Goal: Information Seeking & Learning: Learn about a topic

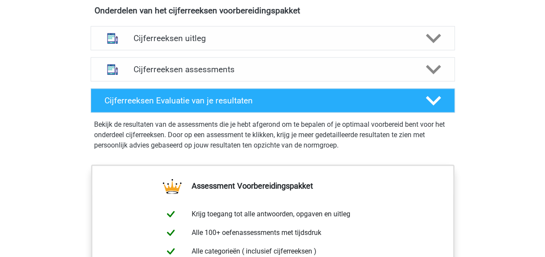
scroll to position [523, 0]
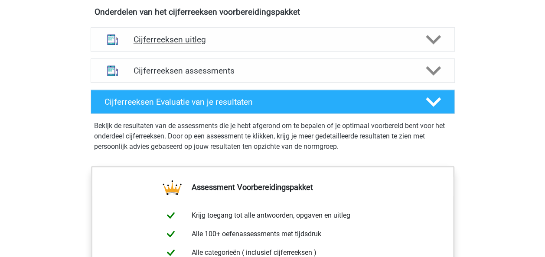
click at [180, 45] on h4 "Cijferreeksen uitleg" at bounding box center [272, 40] width 278 height 10
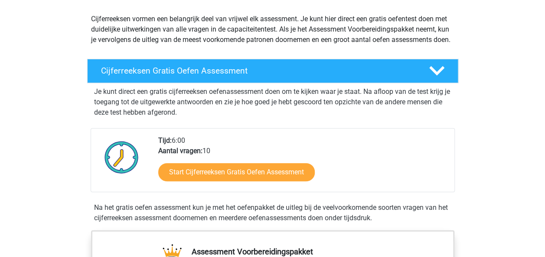
scroll to position [104, 0]
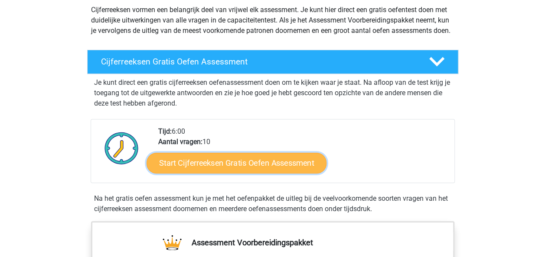
click at [207, 170] on link "Start Cijferreeksen Gratis Oefen Assessment" at bounding box center [236, 163] width 180 height 21
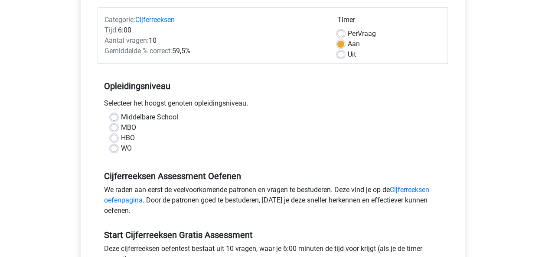
scroll to position [106, 0]
click at [121, 148] on label "WO" at bounding box center [126, 148] width 11 height 10
click at [116, 148] on input "WO" at bounding box center [113, 147] width 7 height 9
radio input "true"
click at [414, 187] on link "Cijferreeksen oefenpagina" at bounding box center [266, 194] width 325 height 19
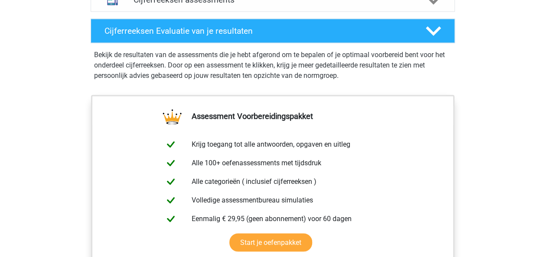
scroll to position [527, 0]
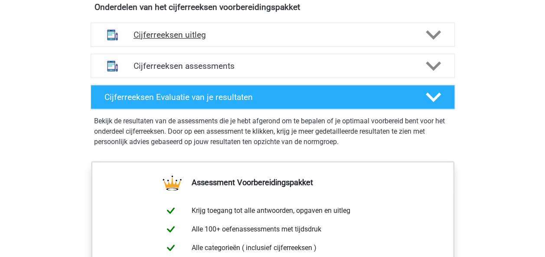
click at [237, 40] on h4 "Cijferreeksen uitleg" at bounding box center [272, 35] width 278 height 10
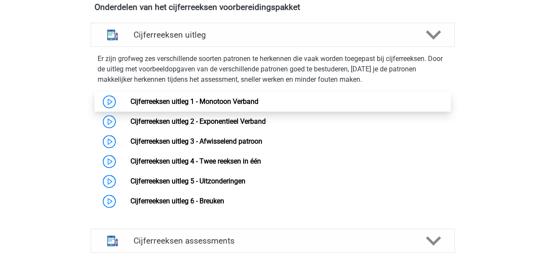
click at [208, 105] on link "Cijferreeksen uitleg 1 - Monotoon Verband" at bounding box center [194, 101] width 128 height 8
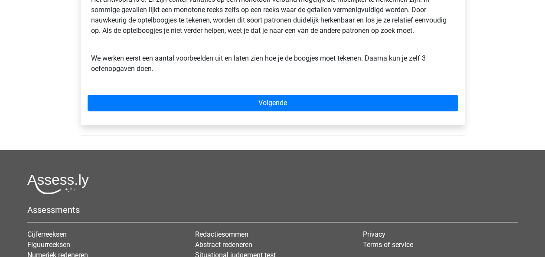
scroll to position [307, 0]
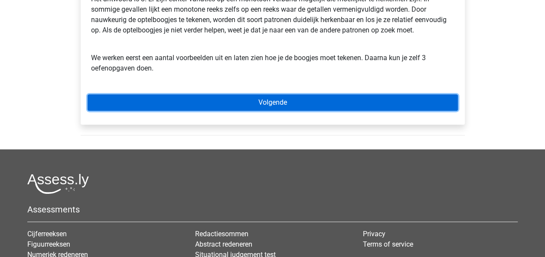
drag, startPoint x: 0, startPoint y: 0, endPoint x: 208, endPoint y: 105, distance: 232.5
click at [208, 105] on link "Volgende" at bounding box center [273, 102] width 370 height 16
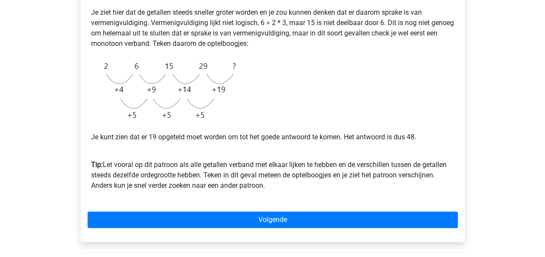
scroll to position [198, 0]
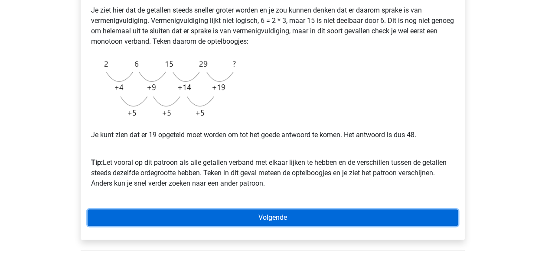
click at [279, 218] on link "Volgende" at bounding box center [273, 218] width 370 height 16
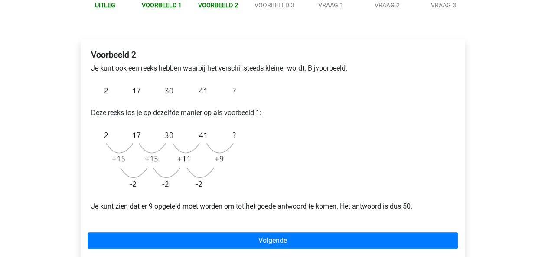
scroll to position [110, 0]
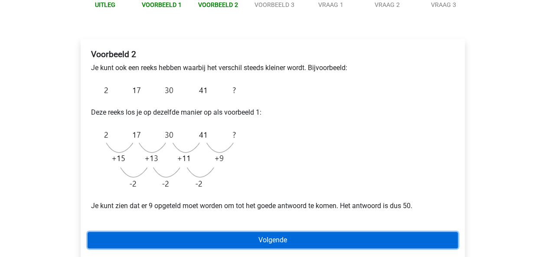
click at [300, 236] on link "Volgende" at bounding box center [273, 240] width 370 height 16
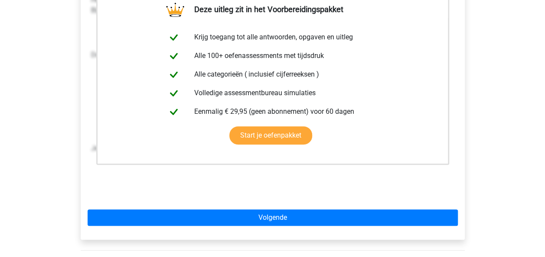
scroll to position [193, 0]
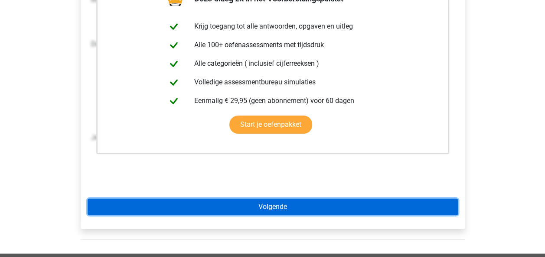
click at [332, 204] on link "Volgende" at bounding box center [273, 207] width 370 height 16
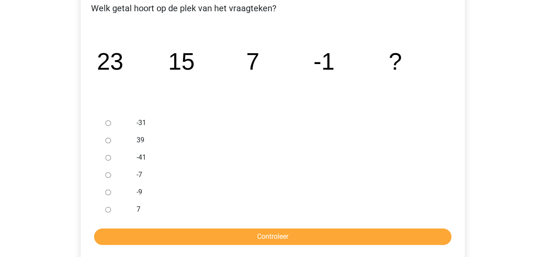
scroll to position [160, 0]
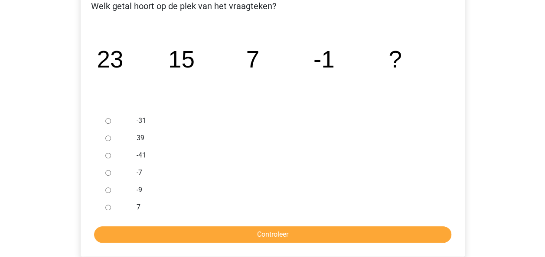
click at [107, 192] on input "-9" at bounding box center [108, 191] width 6 height 6
radio input "true"
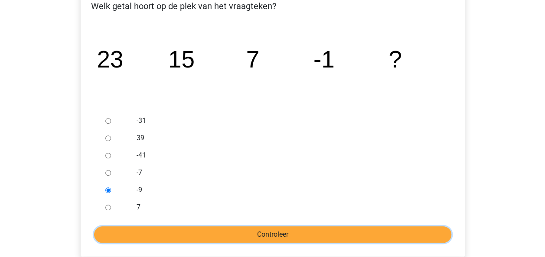
click at [184, 234] on input "Controleer" at bounding box center [272, 235] width 357 height 16
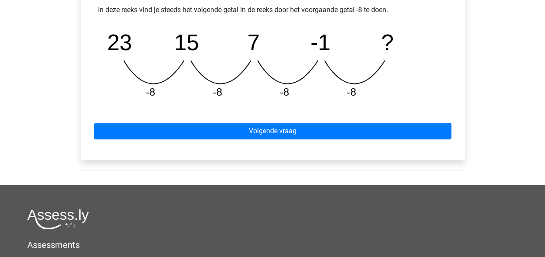
scroll to position [415, 0]
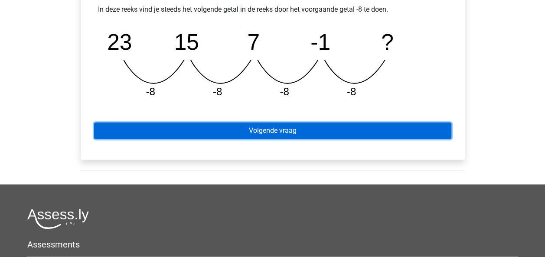
click at [257, 133] on link "Volgende vraag" at bounding box center [272, 131] width 357 height 16
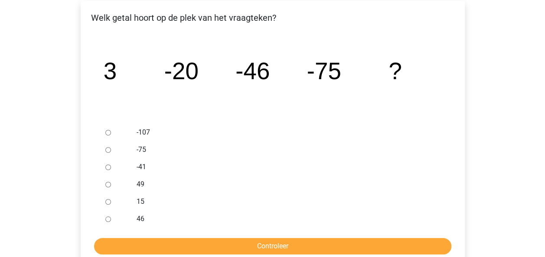
scroll to position [154, 0]
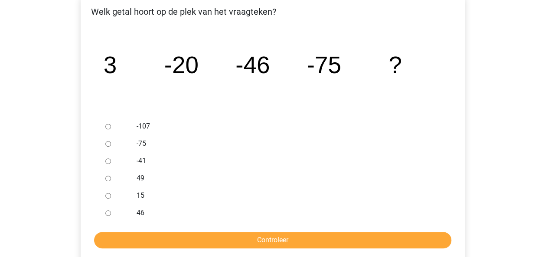
click at [108, 126] on input "-107" at bounding box center [108, 127] width 6 height 6
radio input "true"
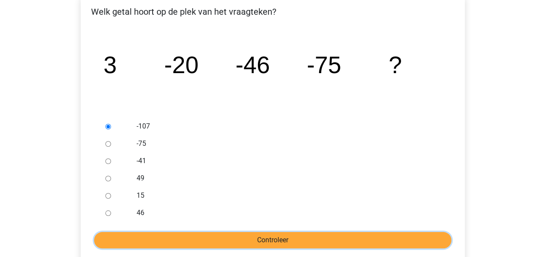
click at [257, 247] on input "Controleer" at bounding box center [272, 240] width 357 height 16
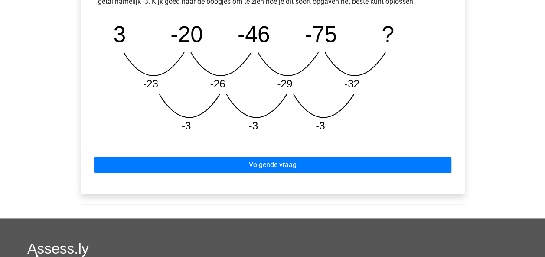
scroll to position [443, 0]
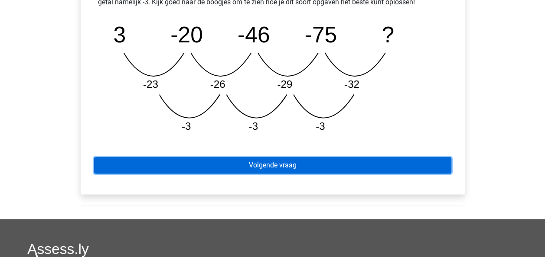
click at [244, 170] on link "Volgende vraag" at bounding box center [272, 165] width 357 height 16
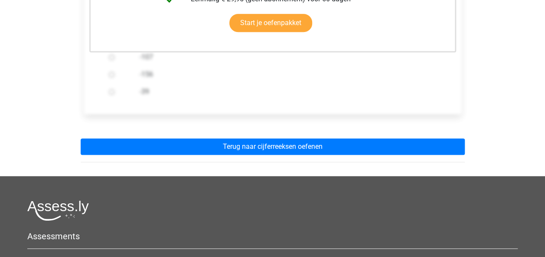
scroll to position [281, 0]
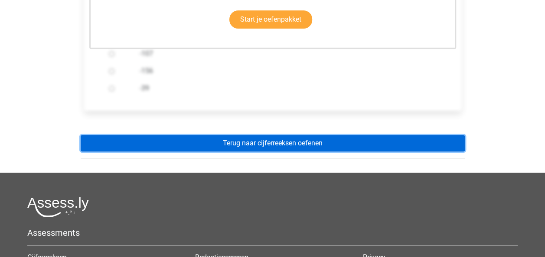
click at [250, 146] on link "Terug naar cijferreeksen oefenen" at bounding box center [273, 143] width 384 height 16
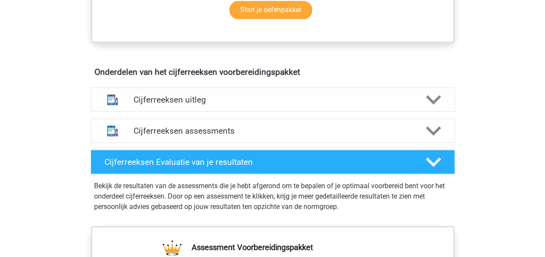
scroll to position [476, 0]
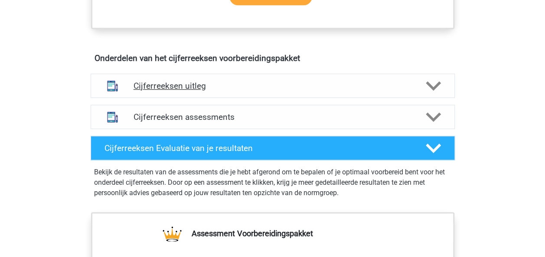
click at [188, 90] on h4 "Cijferreeksen uitleg" at bounding box center [272, 86] width 278 height 10
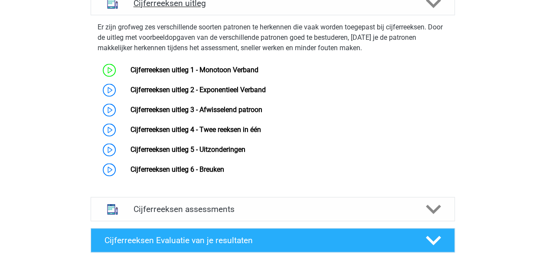
scroll to position [559, 0]
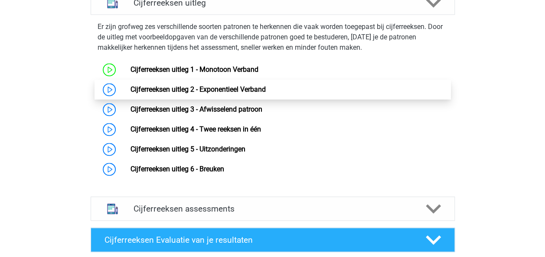
click at [192, 94] on link "Cijferreeksen uitleg 2 - Exponentieel Verband" at bounding box center [197, 89] width 135 height 8
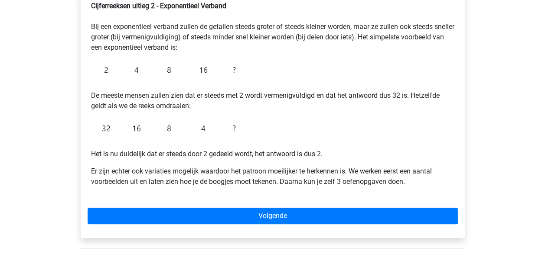
scroll to position [142, 0]
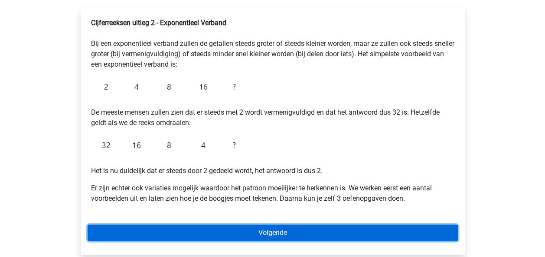
click at [282, 226] on link "Volgende" at bounding box center [273, 233] width 370 height 16
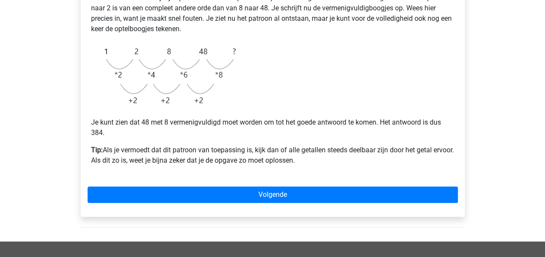
scroll to position [217, 0]
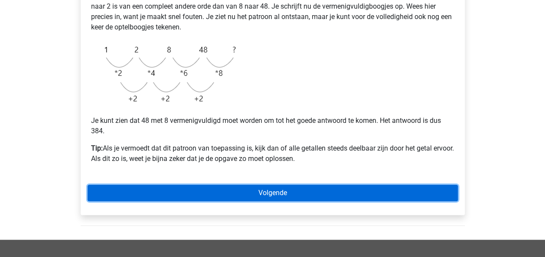
click at [329, 197] on link "Volgende" at bounding box center [273, 193] width 370 height 16
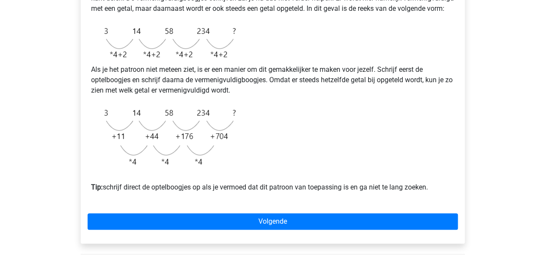
scroll to position [225, 0]
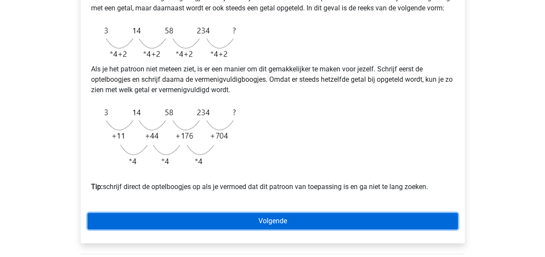
click at [298, 230] on link "Volgende" at bounding box center [273, 221] width 370 height 16
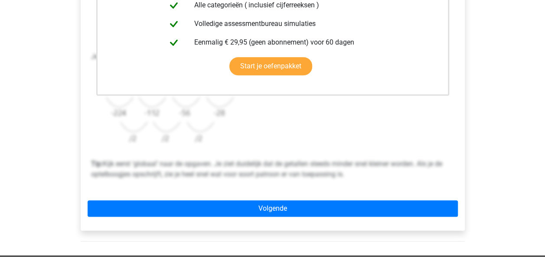
scroll to position [254, 0]
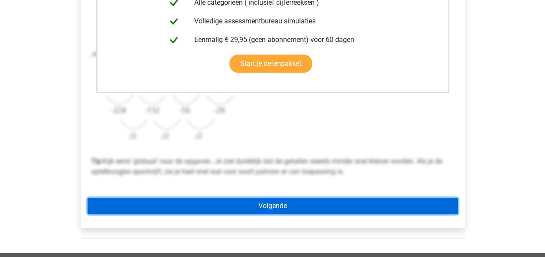
click at [296, 206] on link "Volgende" at bounding box center [273, 206] width 370 height 16
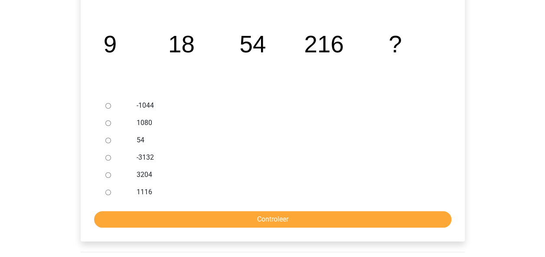
scroll to position [176, 0]
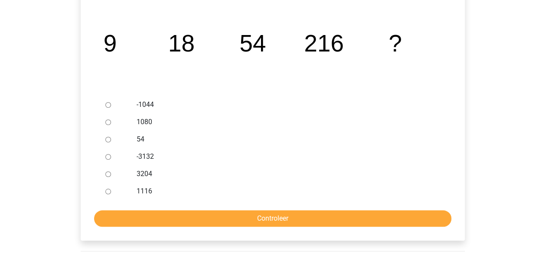
click at [116, 120] on div at bounding box center [116, 122] width 29 height 17
click at [107, 121] on input "1080" at bounding box center [108, 123] width 6 height 6
radio input "true"
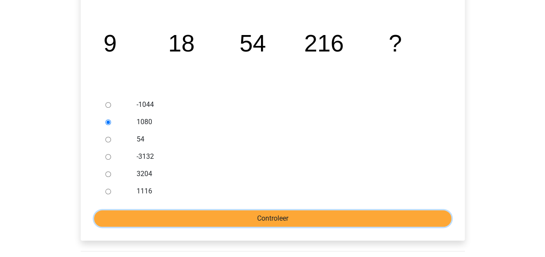
click at [131, 219] on input "Controleer" at bounding box center [272, 219] width 357 height 16
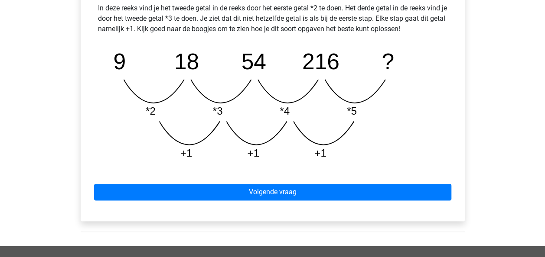
scroll to position [403, 0]
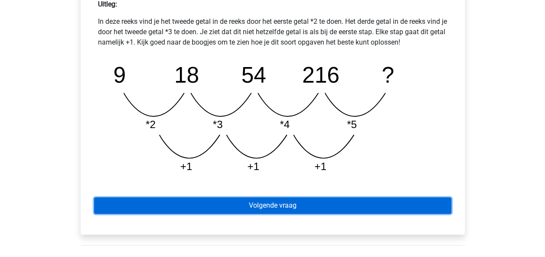
click at [212, 208] on link "Volgende vraag" at bounding box center [272, 206] width 357 height 16
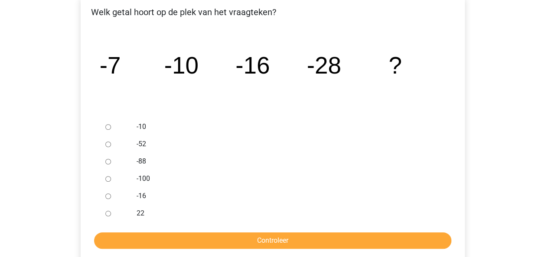
scroll to position [154, 0]
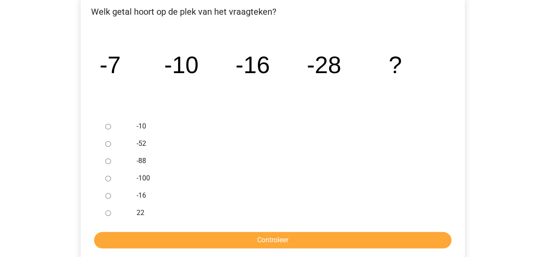
click at [110, 141] on input "-52" at bounding box center [108, 144] width 6 height 6
radio input "true"
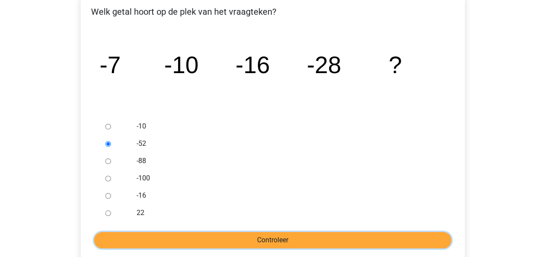
click at [165, 238] on input "Controleer" at bounding box center [272, 240] width 357 height 16
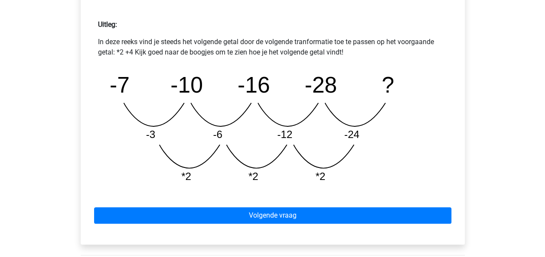
scroll to position [383, 0]
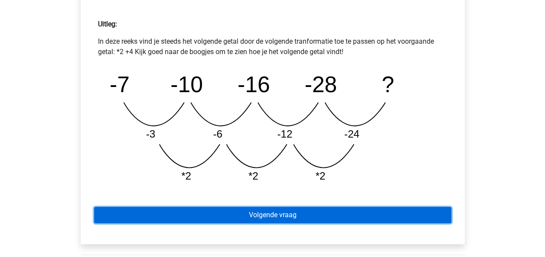
click at [212, 214] on link "Volgende vraag" at bounding box center [272, 215] width 357 height 16
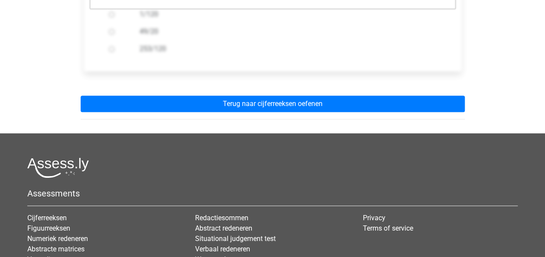
scroll to position [321, 0]
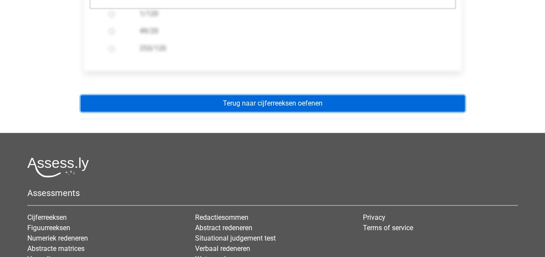
click at [264, 101] on link "Terug naar cijferreeksen oefenen" at bounding box center [273, 103] width 384 height 16
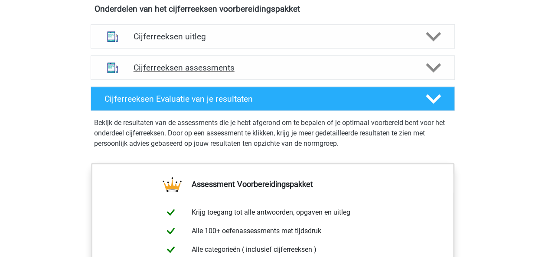
scroll to position [525, 0]
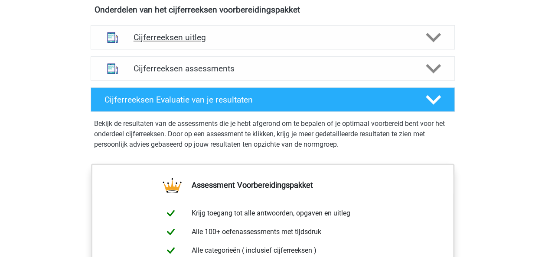
click at [250, 49] on div "Cijferreeksen uitleg" at bounding box center [273, 37] width 364 height 24
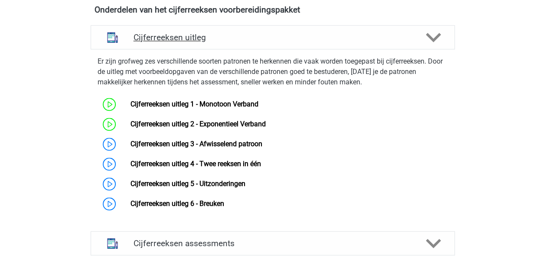
scroll to position [533, 0]
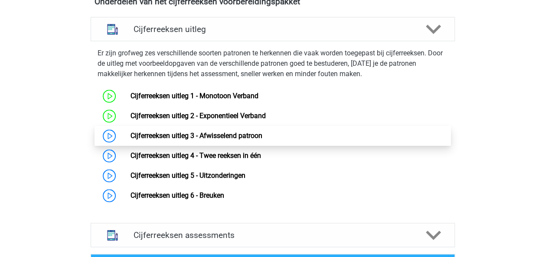
click at [226, 140] on link "Cijferreeksen uitleg 3 - Afwisselend patroon" at bounding box center [196, 136] width 132 height 8
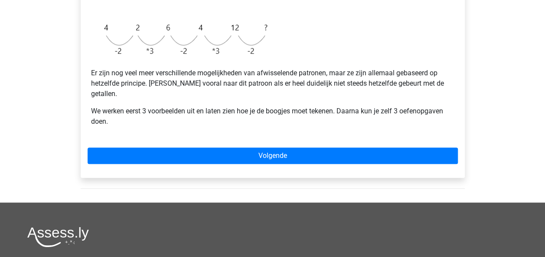
scroll to position [267, 0]
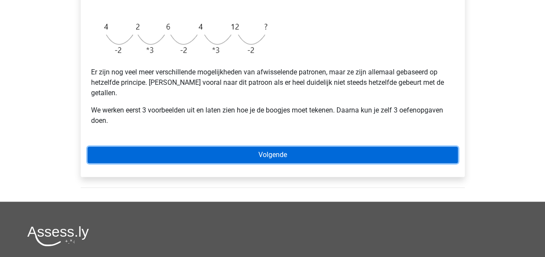
drag, startPoint x: 0, startPoint y: 0, endPoint x: 226, endPoint y: 143, distance: 267.6
click at [226, 147] on link "Volgende" at bounding box center [273, 155] width 370 height 16
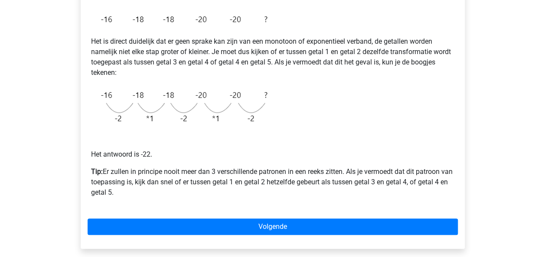
scroll to position [168, 0]
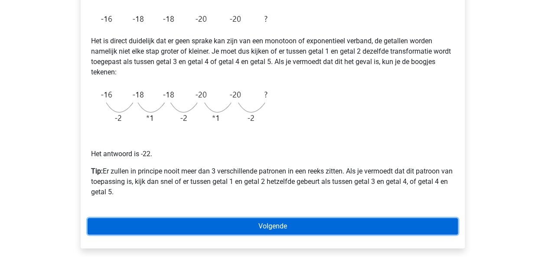
click at [222, 225] on link "Volgende" at bounding box center [273, 226] width 370 height 16
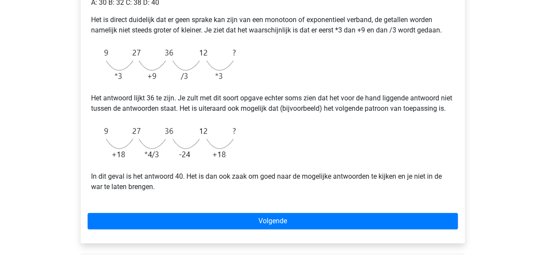
scroll to position [207, 0]
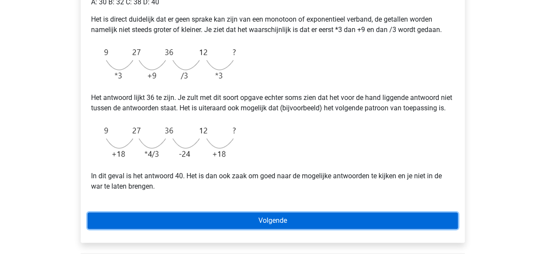
click at [239, 229] on link "Volgende" at bounding box center [273, 221] width 370 height 16
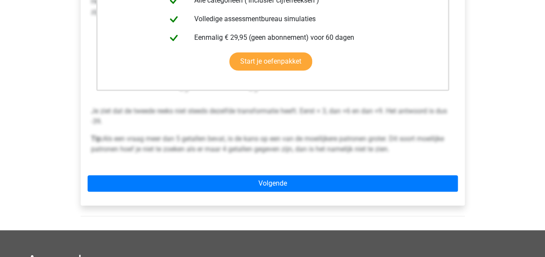
scroll to position [260, 0]
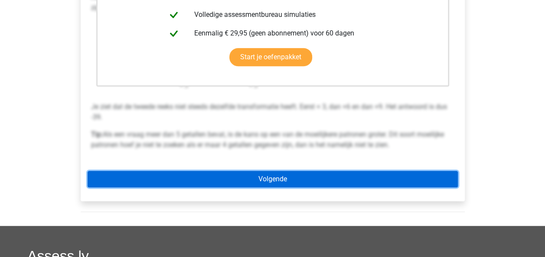
click at [255, 178] on link "Volgende" at bounding box center [273, 179] width 370 height 16
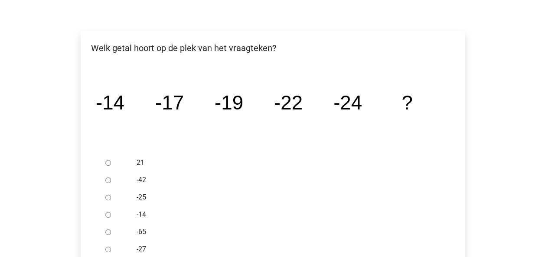
scroll to position [159, 0]
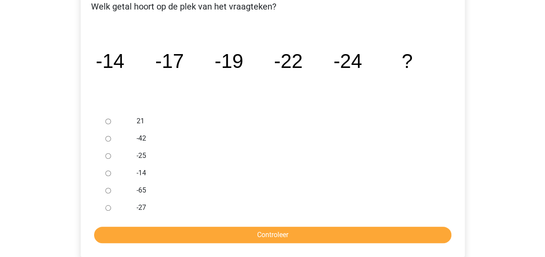
click at [102, 208] on div at bounding box center [116, 207] width 29 height 17
click at [107, 206] on input "-27" at bounding box center [108, 208] width 6 height 6
radio input "true"
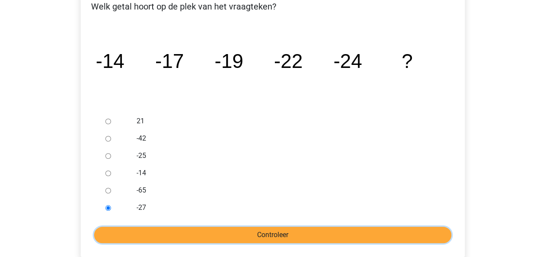
click at [177, 227] on input "Controleer" at bounding box center [272, 235] width 357 height 16
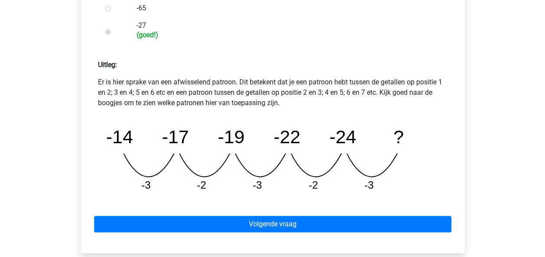
scroll to position [323, 0]
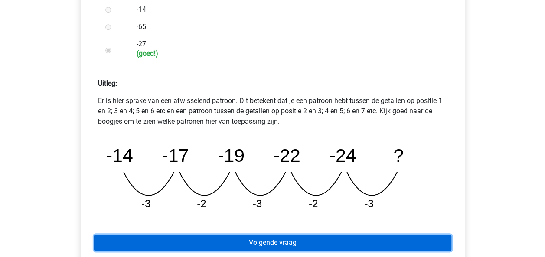
click at [188, 246] on link "Volgende vraag" at bounding box center [272, 243] width 357 height 16
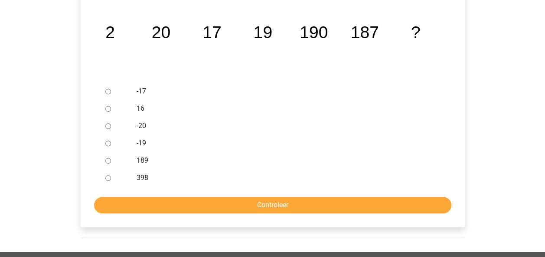
scroll to position [178, 0]
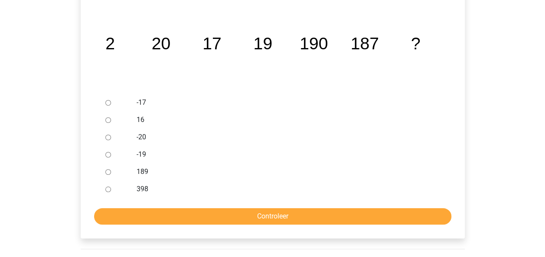
click at [107, 175] on input "189" at bounding box center [108, 172] width 6 height 6
radio input "true"
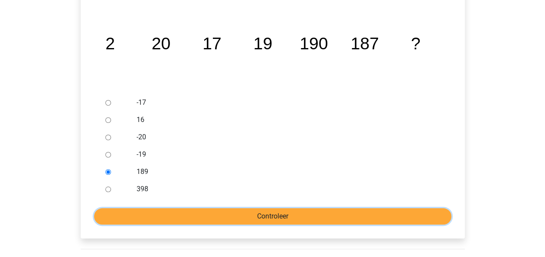
click at [146, 221] on input "Controleer" at bounding box center [272, 216] width 357 height 16
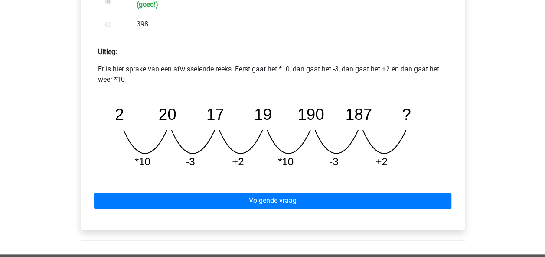
scroll to position [356, 0]
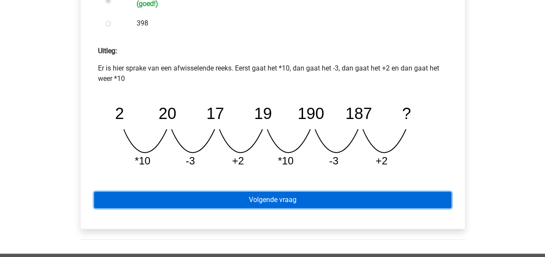
click at [194, 194] on link "Volgende vraag" at bounding box center [272, 200] width 357 height 16
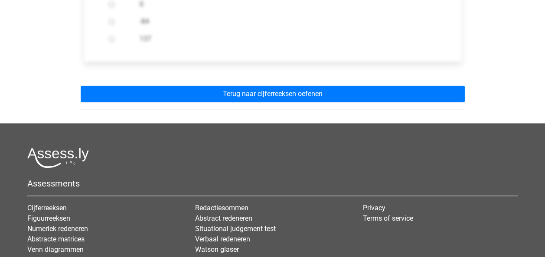
scroll to position [341, 0]
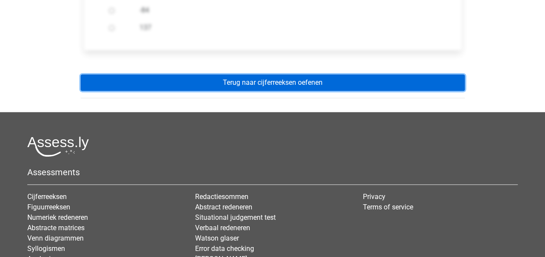
click at [237, 85] on link "Terug naar cijferreeksen oefenen" at bounding box center [273, 83] width 384 height 16
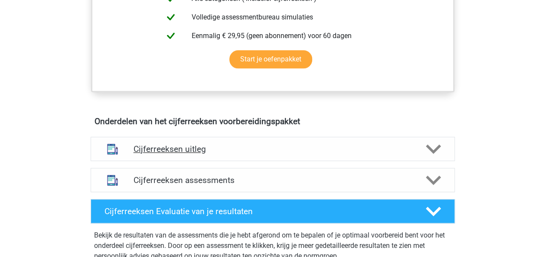
click at [221, 154] on h4 "Cijferreeksen uitleg" at bounding box center [272, 149] width 278 height 10
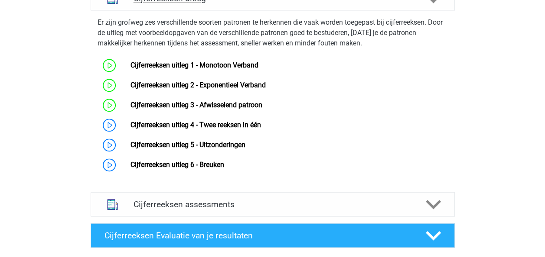
scroll to position [565, 0]
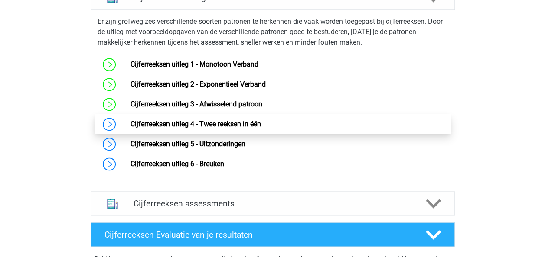
click at [191, 128] on link "Cijferreeksen uitleg 4 - Twee reeksen in één" at bounding box center [195, 124] width 130 height 8
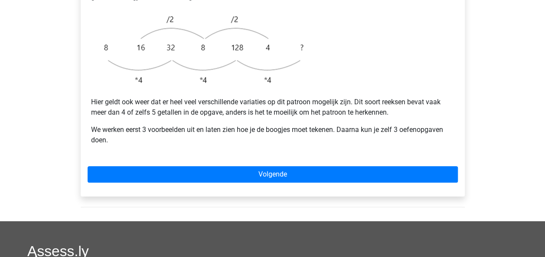
scroll to position [279, 0]
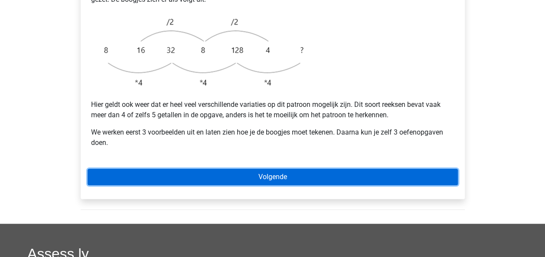
click at [203, 169] on link "Volgende" at bounding box center [273, 177] width 370 height 16
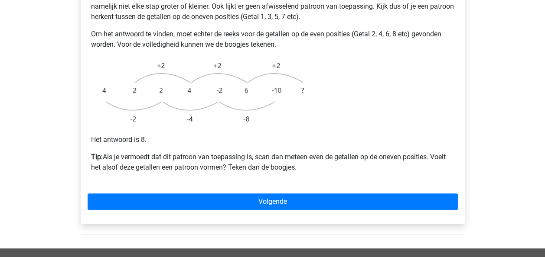
scroll to position [232, 0]
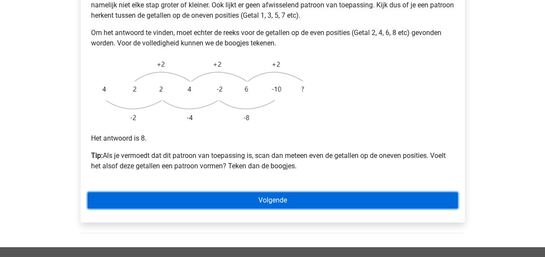
click at [198, 192] on link "Volgende" at bounding box center [273, 200] width 370 height 16
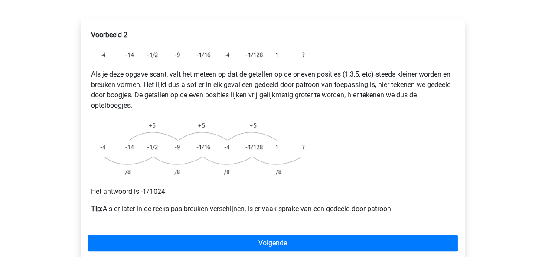
scroll to position [151, 0]
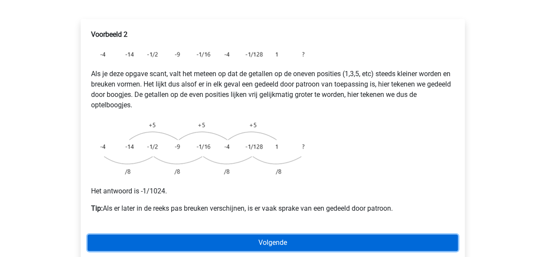
click at [207, 235] on link "Volgende" at bounding box center [273, 243] width 370 height 16
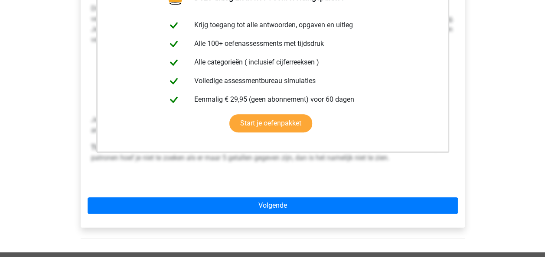
scroll to position [218, 0]
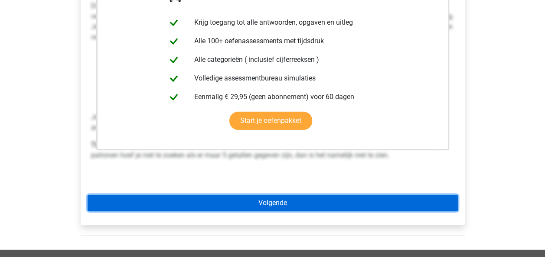
click at [202, 195] on link "Volgende" at bounding box center [273, 203] width 370 height 16
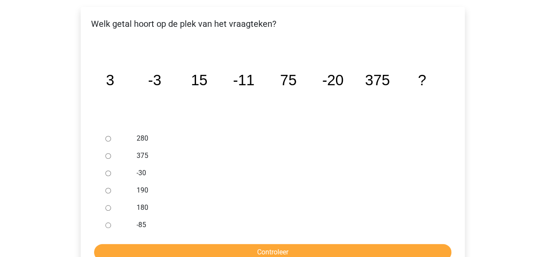
scroll to position [162, 0]
click at [103, 165] on div at bounding box center [116, 173] width 29 height 17
click at [107, 171] on input "-30" at bounding box center [108, 174] width 6 height 6
radio input "true"
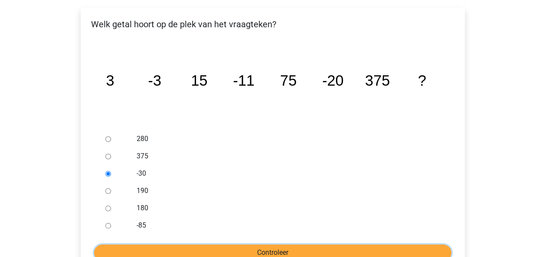
click at [244, 245] on input "Controleer" at bounding box center [272, 253] width 357 height 16
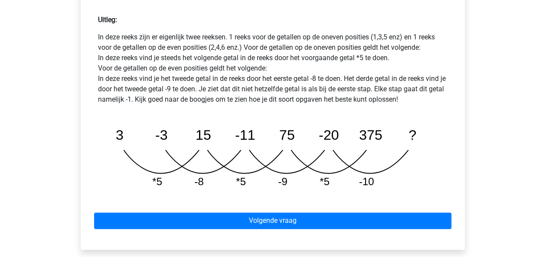
scroll to position [409, 0]
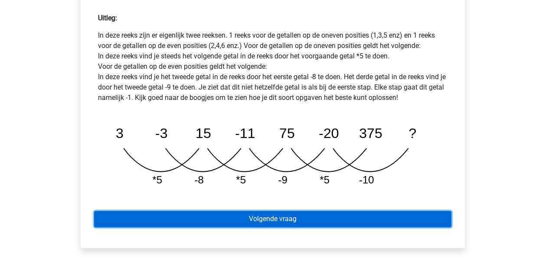
click at [236, 211] on link "Volgende vraag" at bounding box center [272, 219] width 357 height 16
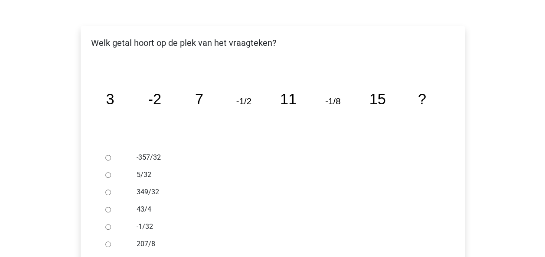
scroll to position [144, 0]
click at [110, 224] on input "-1/32" at bounding box center [108, 227] width 6 height 6
radio input "true"
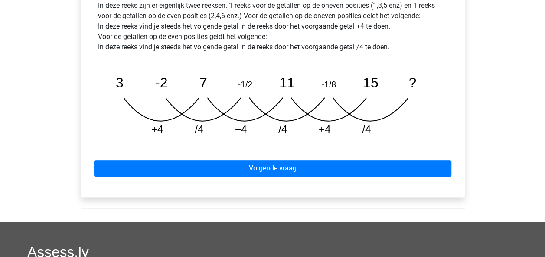
scroll to position [454, 0]
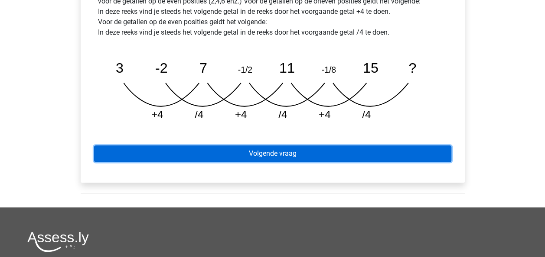
click at [219, 146] on link "Volgende vraag" at bounding box center [272, 154] width 357 height 16
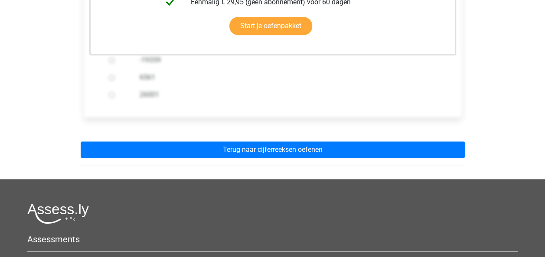
scroll to position [296, 0]
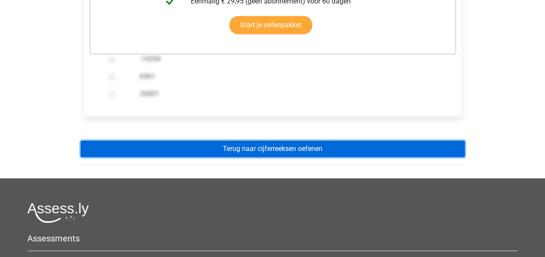
click at [216, 141] on link "Terug naar cijferreeksen oefenen" at bounding box center [273, 149] width 384 height 16
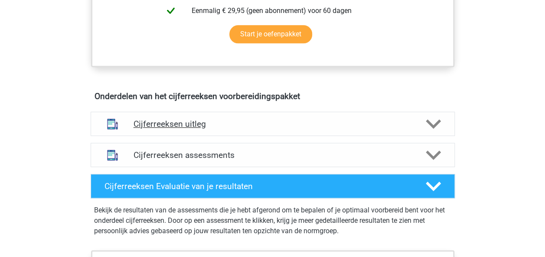
click at [219, 129] on h4 "Cijferreeksen uitleg" at bounding box center [272, 124] width 278 height 10
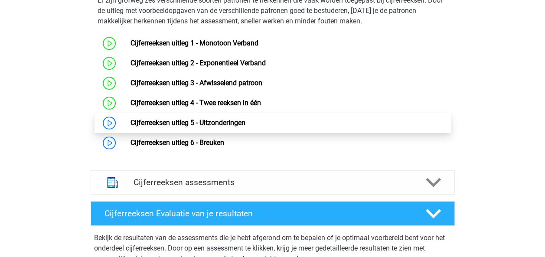
scroll to position [586, 0]
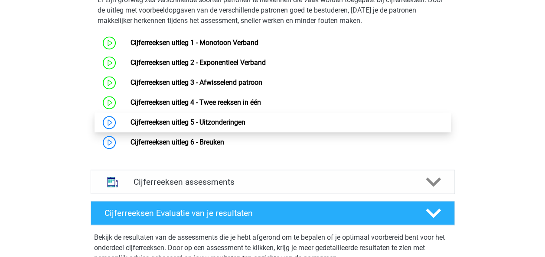
click at [221, 127] on link "Cijferreeksen uitleg 5 - Uitzonderingen" at bounding box center [187, 122] width 115 height 8
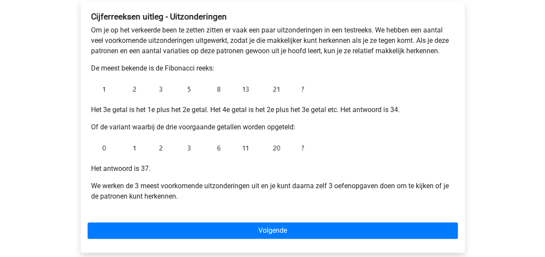
scroll to position [148, 0]
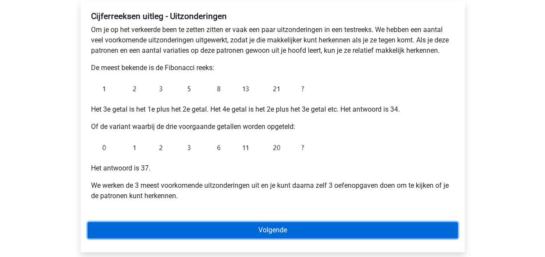
click at [231, 231] on link "Volgende" at bounding box center [273, 230] width 370 height 16
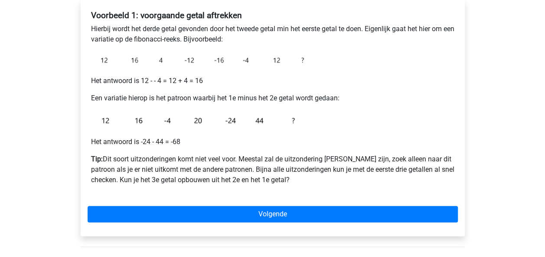
scroll to position [156, 0]
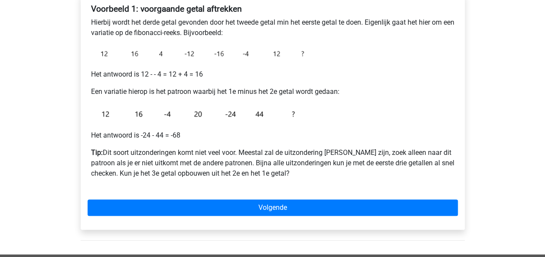
click at [257, 198] on div "Voorbeeld 1: voorgaande getal aftrekken Hierbij wordt het derde getal gevonden …" at bounding box center [273, 112] width 384 height 237
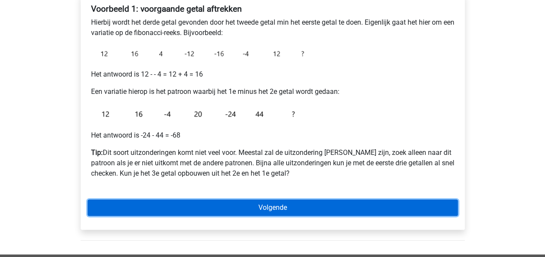
click at [259, 205] on link "Volgende" at bounding box center [273, 208] width 370 height 16
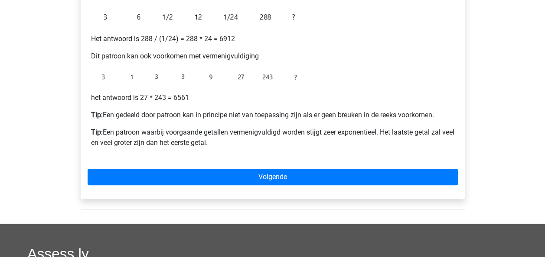
scroll to position [242, 0]
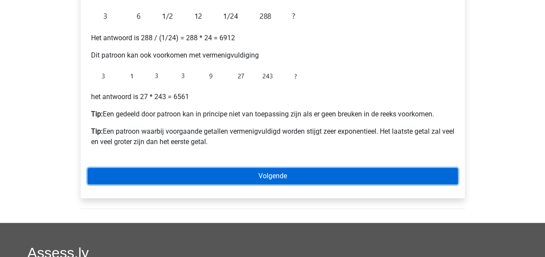
click at [254, 177] on link "Volgende" at bounding box center [273, 176] width 370 height 16
click at [180, 177] on link "Volgende" at bounding box center [273, 176] width 370 height 16
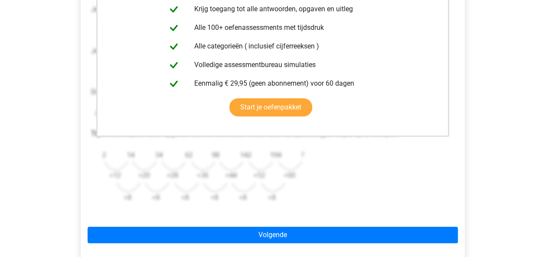
scroll to position [217, 0]
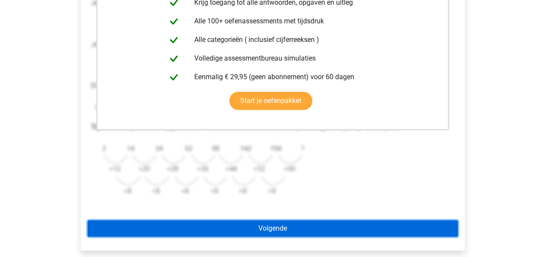
click at [259, 221] on link "Volgende" at bounding box center [273, 229] width 370 height 16
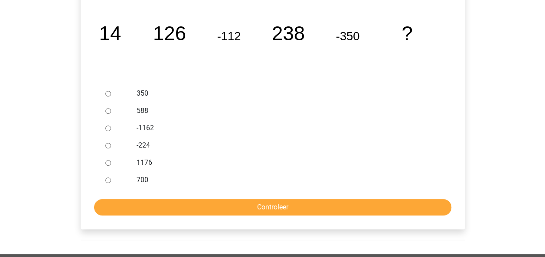
scroll to position [189, 0]
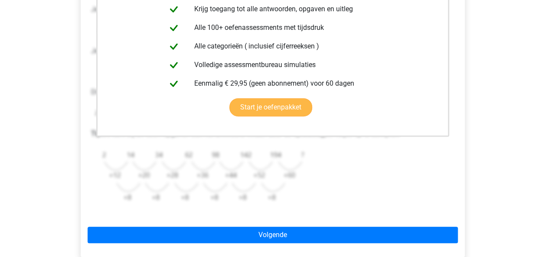
scroll to position [241, 0]
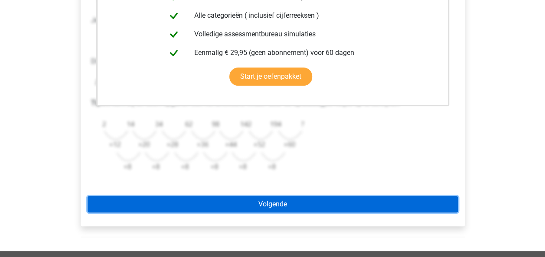
click at [221, 202] on link "Volgende" at bounding box center [273, 204] width 370 height 16
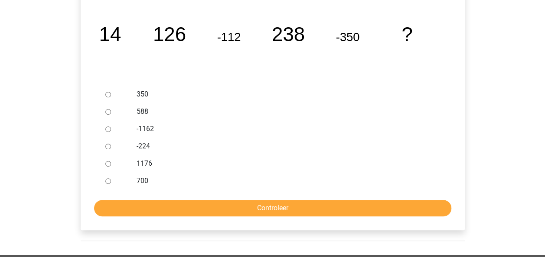
scroll to position [186, 0]
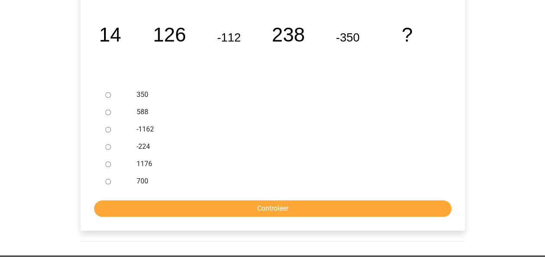
click at [108, 107] on div at bounding box center [116, 112] width 29 height 17
click at [108, 114] on input "588" at bounding box center [108, 113] width 6 height 6
radio input "true"
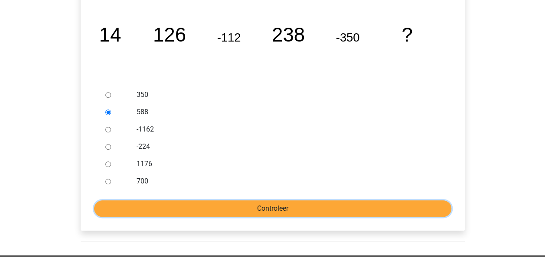
click at [163, 208] on input "Controleer" at bounding box center [272, 209] width 357 height 16
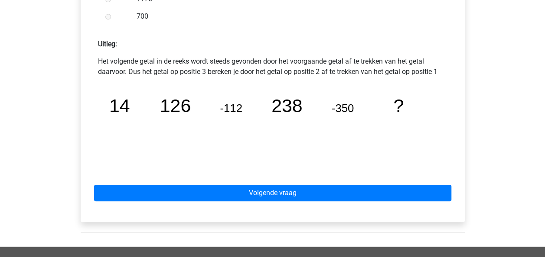
scroll to position [363, 0]
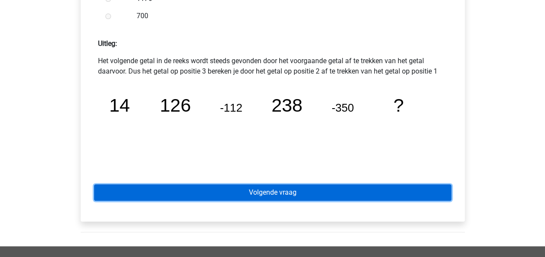
click at [181, 193] on link "Volgende vraag" at bounding box center [272, 193] width 357 height 16
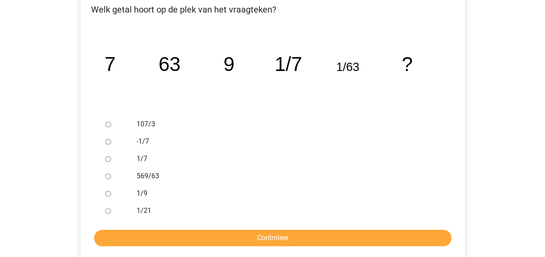
scroll to position [157, 0]
click at [116, 191] on div at bounding box center [116, 193] width 29 height 17
click at [107, 192] on input "1/9" at bounding box center [108, 194] width 6 height 6
radio input "true"
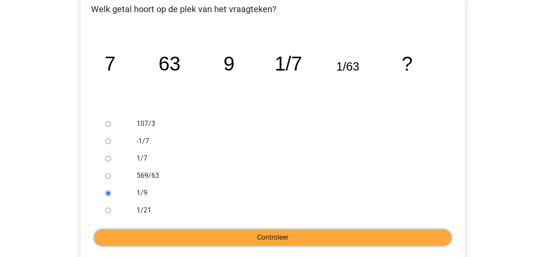
click at [132, 236] on input "Controleer" at bounding box center [272, 238] width 357 height 16
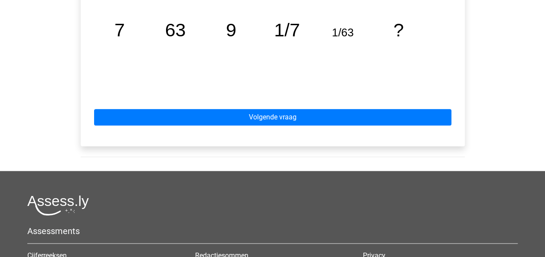
scroll to position [440, 0]
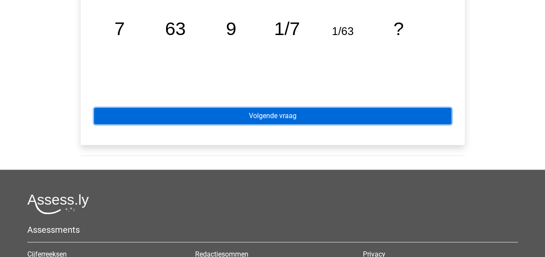
click at [234, 113] on link "Volgende vraag" at bounding box center [272, 116] width 357 height 16
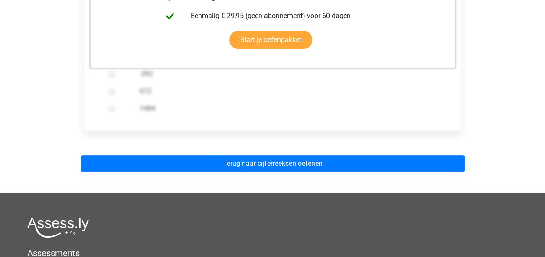
scroll to position [261, 0]
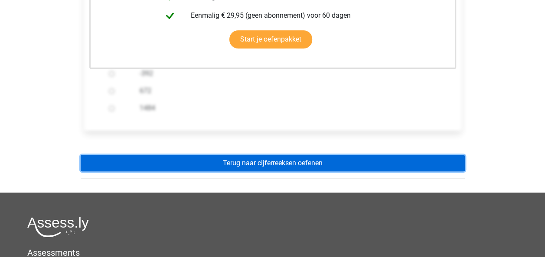
click at [248, 155] on link "Terug naar cijferreeksen oefenen" at bounding box center [273, 163] width 384 height 16
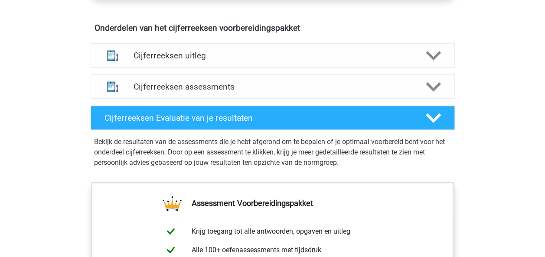
scroll to position [507, 0]
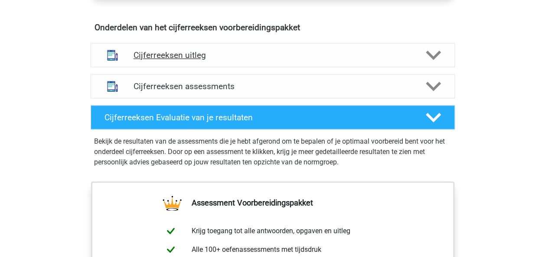
click at [181, 60] on h4 "Cijferreeksen uitleg" at bounding box center [272, 55] width 278 height 10
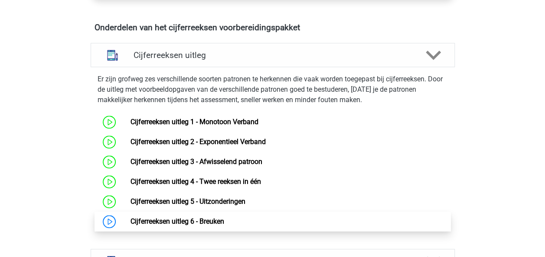
click at [183, 226] on link "Cijferreeksen uitleg 6 - Breuken" at bounding box center [177, 222] width 94 height 8
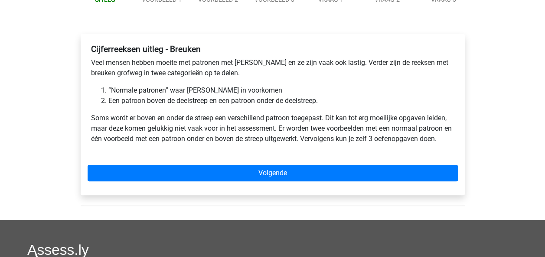
scroll to position [108, 0]
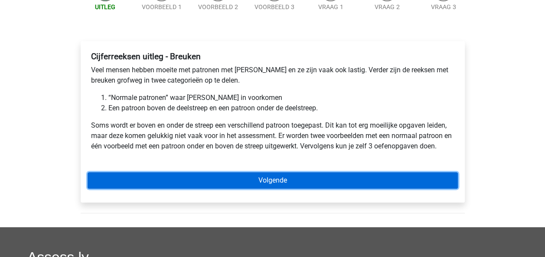
click at [212, 180] on link "Volgende" at bounding box center [273, 180] width 370 height 16
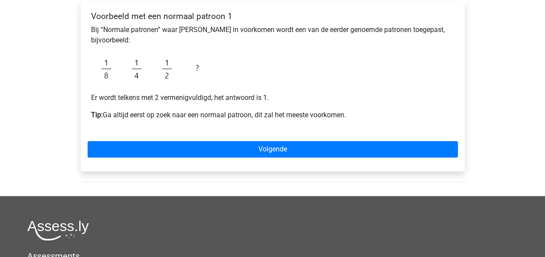
scroll to position [150, 0]
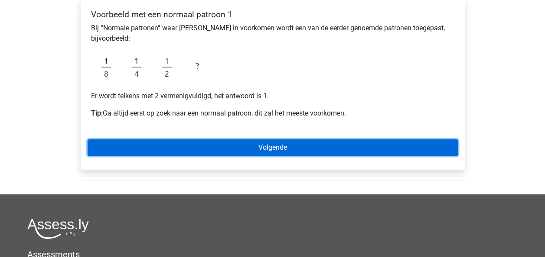
click at [188, 153] on link "Volgende" at bounding box center [273, 148] width 370 height 16
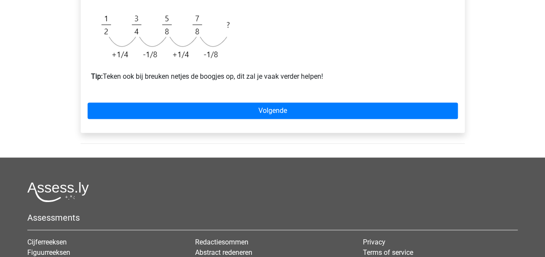
scroll to position [237, 0]
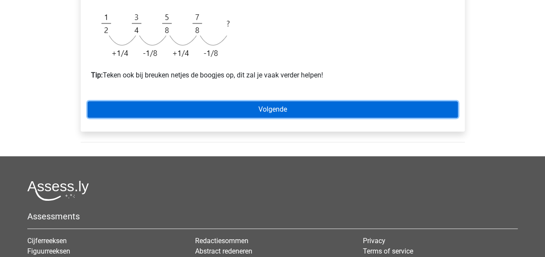
click at [229, 104] on link "Volgende" at bounding box center [273, 109] width 370 height 16
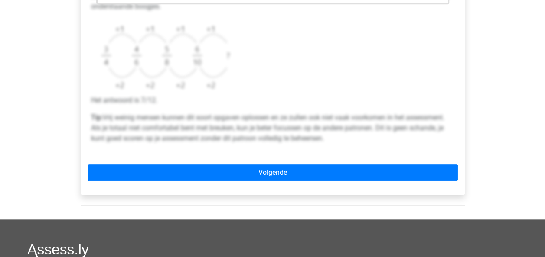
scroll to position [342, 0]
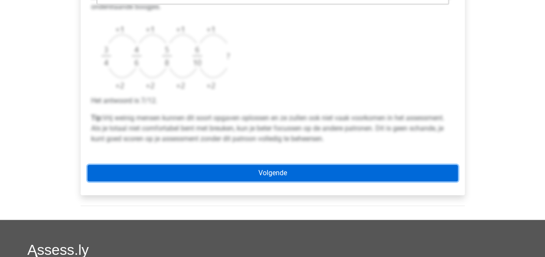
click at [212, 179] on link "Volgende" at bounding box center [273, 173] width 370 height 16
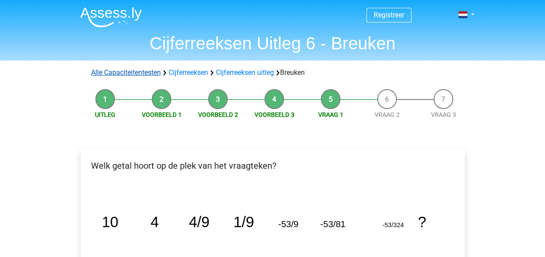
click at [140, 71] on link "Alle Capaciteitentesten" at bounding box center [126, 72] width 70 height 8
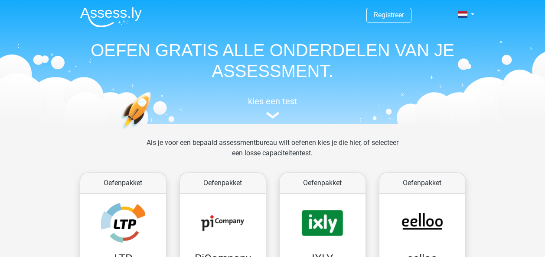
scroll to position [367, 0]
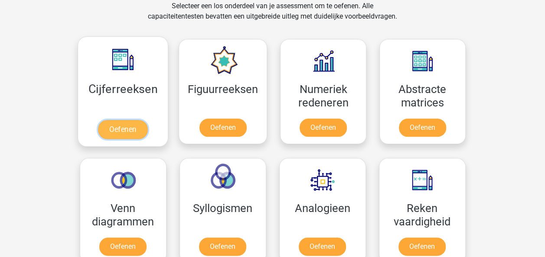
click at [133, 135] on link "Oefenen" at bounding box center [122, 129] width 49 height 19
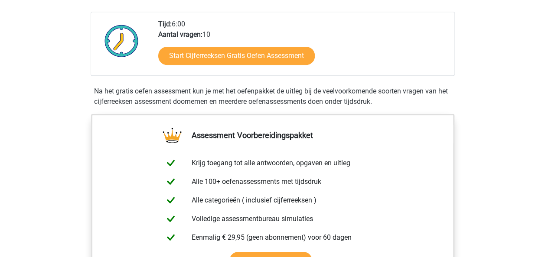
scroll to position [211, 0]
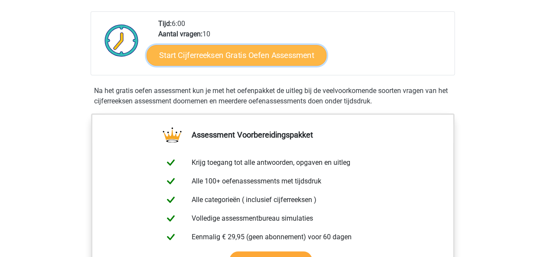
click at [236, 63] on link "Start Cijferreeksen Gratis Oefen Assessment" at bounding box center [236, 55] width 180 height 21
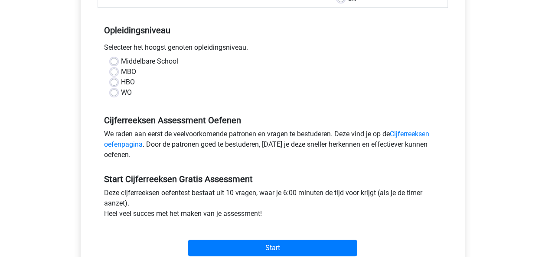
scroll to position [162, 0]
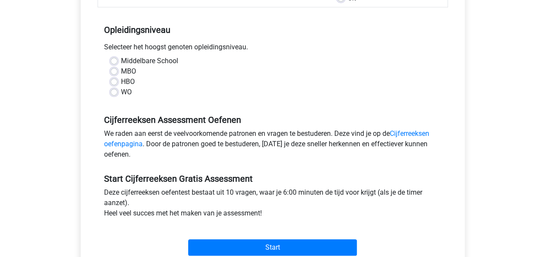
click at [110, 95] on div "WO" at bounding box center [272, 92] width 324 height 10
click at [119, 90] on div "WO" at bounding box center [272, 92] width 324 height 10
click at [121, 91] on label "WO" at bounding box center [126, 92] width 11 height 10
click at [116, 91] on input "WO" at bounding box center [113, 91] width 7 height 9
radio input "true"
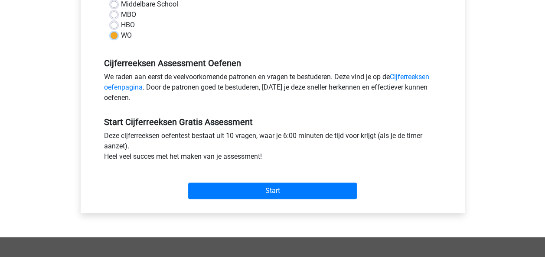
scroll to position [217, 0]
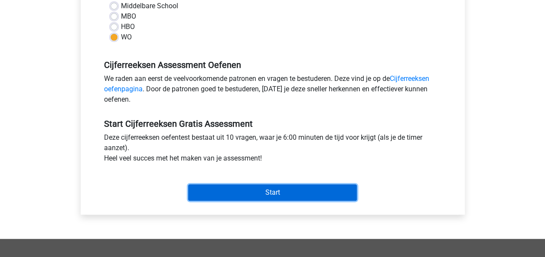
click at [211, 186] on input "Start" at bounding box center [272, 193] width 169 height 16
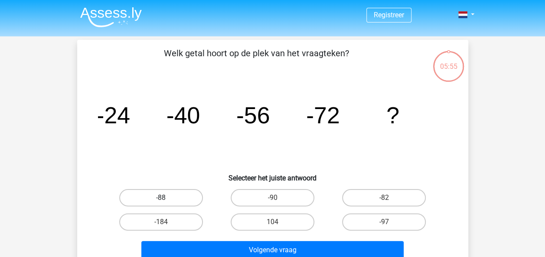
click at [169, 200] on label "-88" at bounding box center [161, 197] width 84 height 17
click at [166, 200] on input "-88" at bounding box center [164, 201] width 6 height 6
radio input "true"
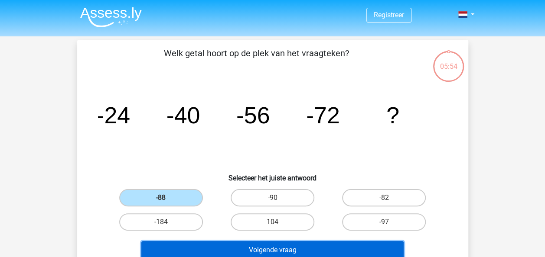
click at [213, 250] on button "Volgende vraag" at bounding box center [272, 250] width 262 height 18
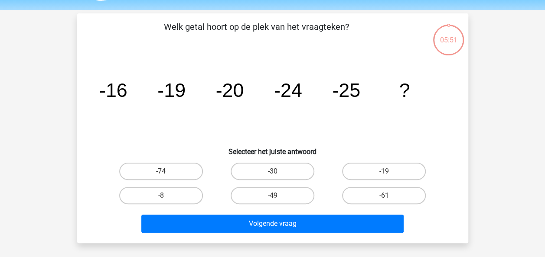
scroll to position [40, 0]
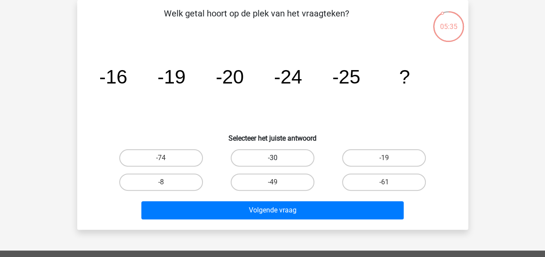
click at [302, 155] on label "-30" at bounding box center [273, 157] width 84 height 17
click at [278, 158] on input "-30" at bounding box center [275, 161] width 6 height 6
radio input "true"
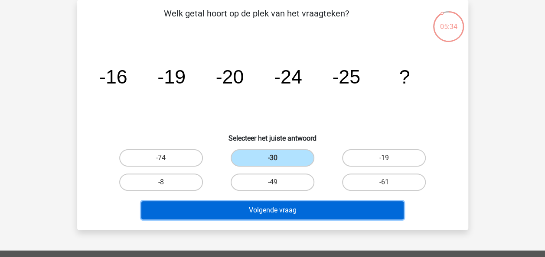
click at [280, 208] on button "Volgende vraag" at bounding box center [272, 210] width 262 height 18
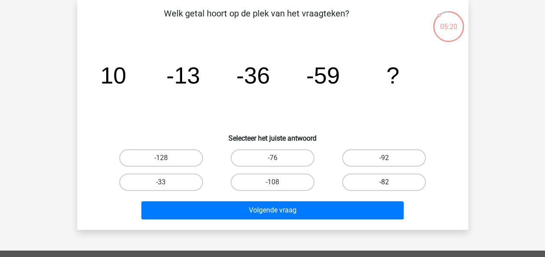
click at [354, 182] on label "-82" at bounding box center [384, 182] width 84 height 17
click at [384, 182] on input "-82" at bounding box center [387, 185] width 6 height 6
radio input "true"
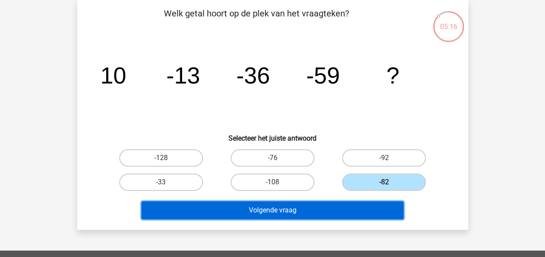
click at [317, 212] on button "Volgende vraag" at bounding box center [272, 210] width 262 height 18
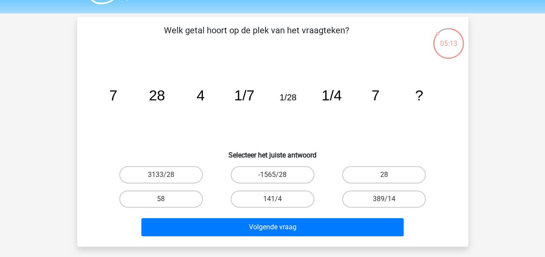
scroll to position [23, 0]
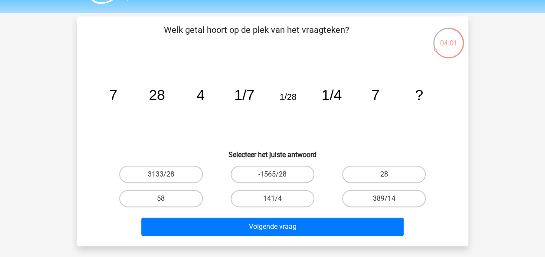
click at [382, 177] on label "28" at bounding box center [384, 174] width 84 height 17
click at [384, 177] on input "28" at bounding box center [387, 178] width 6 height 6
radio input "true"
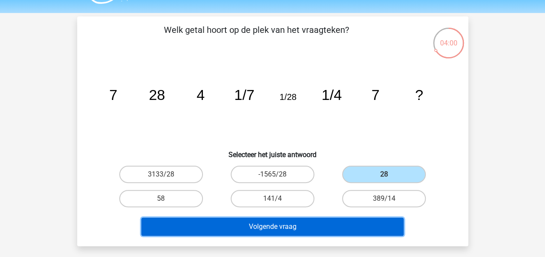
click at [346, 229] on button "Volgende vraag" at bounding box center [272, 227] width 262 height 18
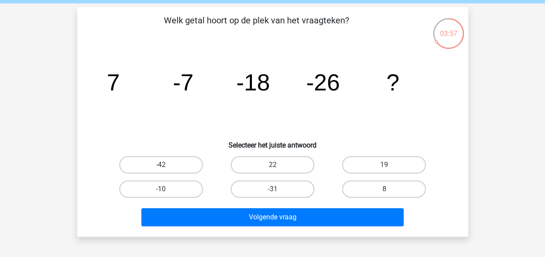
scroll to position [31, 0]
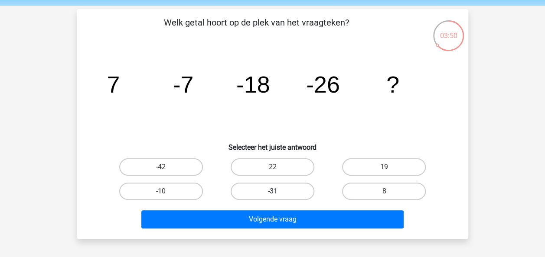
click at [259, 192] on label "-31" at bounding box center [273, 191] width 84 height 17
click at [272, 192] on input "-31" at bounding box center [275, 195] width 6 height 6
radio input "true"
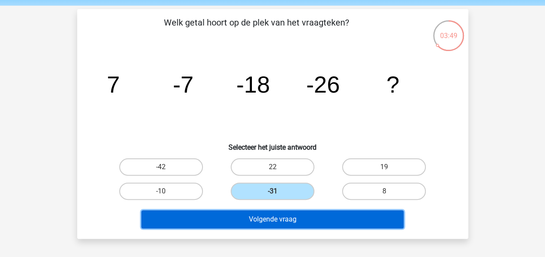
click at [282, 215] on button "Volgende vraag" at bounding box center [272, 220] width 262 height 18
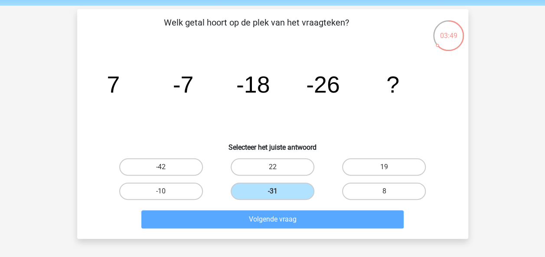
scroll to position [40, 0]
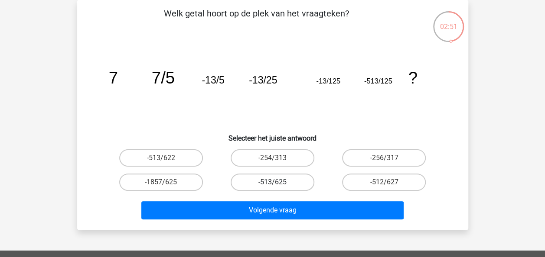
click at [251, 182] on label "-513/625" at bounding box center [273, 182] width 84 height 17
click at [272, 182] on input "-513/625" at bounding box center [275, 185] width 6 height 6
radio input "true"
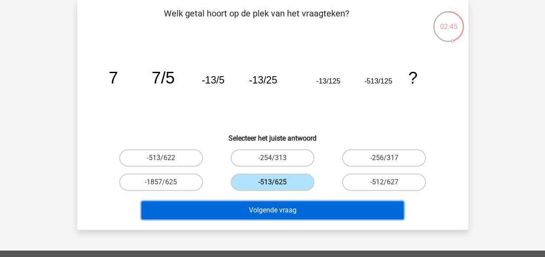
click at [270, 209] on button "Volgende vraag" at bounding box center [272, 210] width 262 height 18
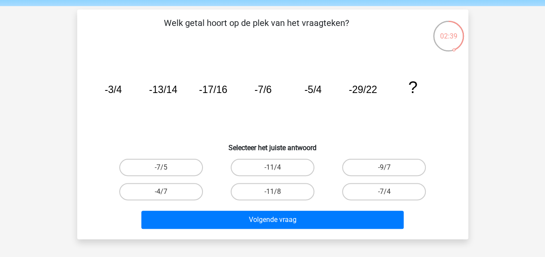
scroll to position [29, 0]
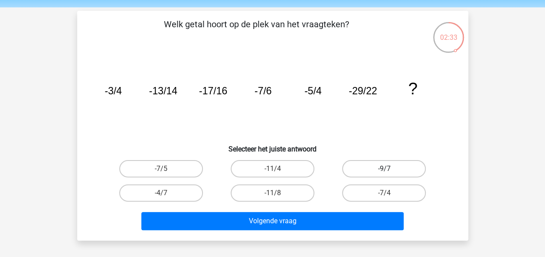
click at [353, 166] on label "-9/7" at bounding box center [384, 168] width 84 height 17
click at [384, 169] on input "-9/7" at bounding box center [387, 172] width 6 height 6
radio input "true"
click at [321, 211] on div "Volgende vraag" at bounding box center [272, 219] width 363 height 29
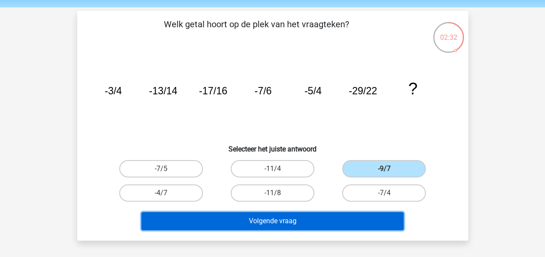
click at [323, 216] on button "Volgende vraag" at bounding box center [272, 221] width 262 height 18
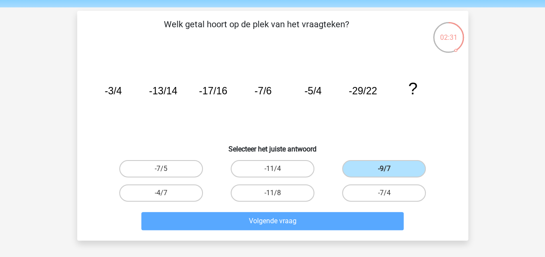
scroll to position [40, 0]
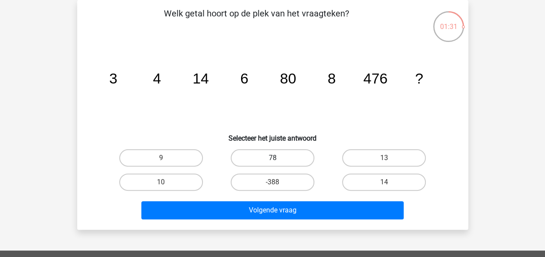
click at [281, 158] on label "78" at bounding box center [273, 157] width 84 height 17
click at [278, 158] on input "78" at bounding box center [275, 161] width 6 height 6
radio input "true"
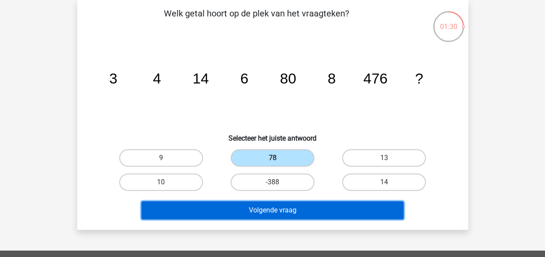
click at [301, 217] on button "Volgende vraag" at bounding box center [272, 210] width 262 height 18
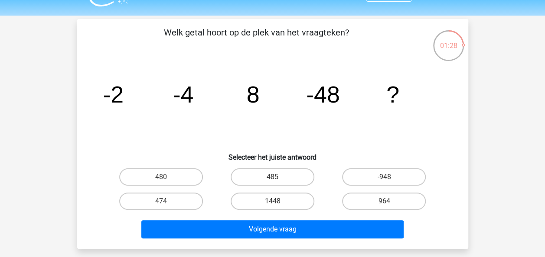
scroll to position [19, 0]
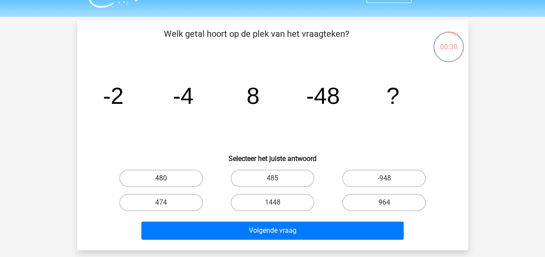
click at [174, 179] on label "480" at bounding box center [161, 178] width 84 height 17
click at [166, 179] on input "480" at bounding box center [164, 182] width 6 height 6
radio input "true"
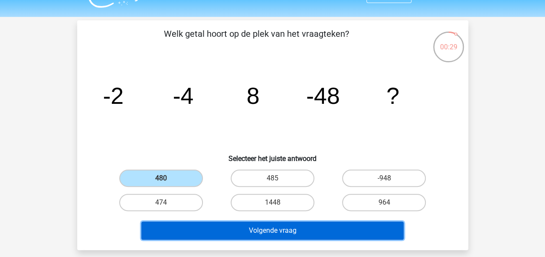
click at [214, 232] on button "Volgende vraag" at bounding box center [272, 231] width 262 height 18
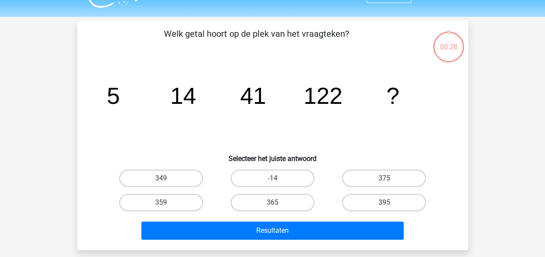
scroll to position [40, 0]
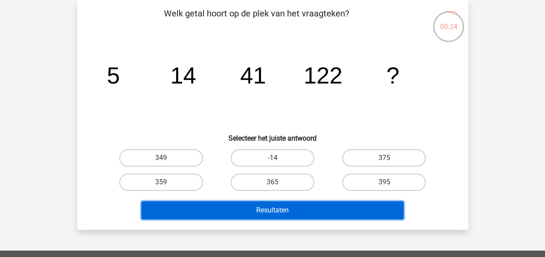
click at [244, 202] on button "Resultaten" at bounding box center [272, 210] width 262 height 18
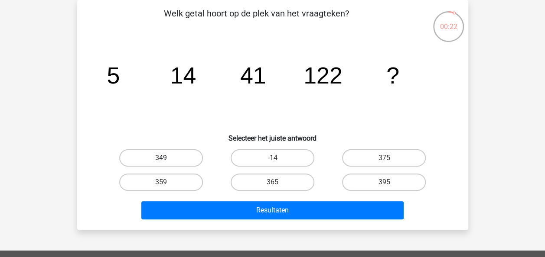
click at [175, 164] on label "349" at bounding box center [161, 157] width 84 height 17
click at [166, 164] on input "349" at bounding box center [164, 161] width 6 height 6
radio input "true"
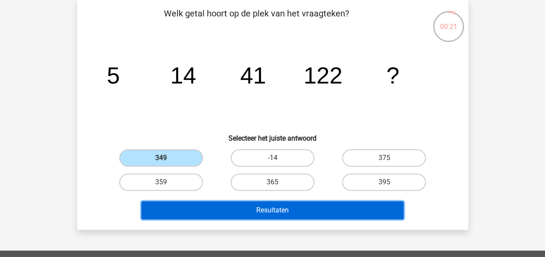
click at [202, 207] on button "Resultaten" at bounding box center [272, 210] width 262 height 18
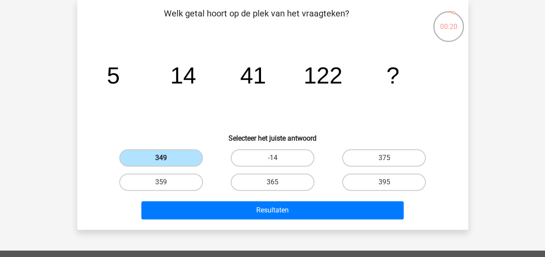
click at [180, 162] on label "349" at bounding box center [161, 157] width 84 height 17
click at [166, 162] on input "349" at bounding box center [164, 161] width 6 height 6
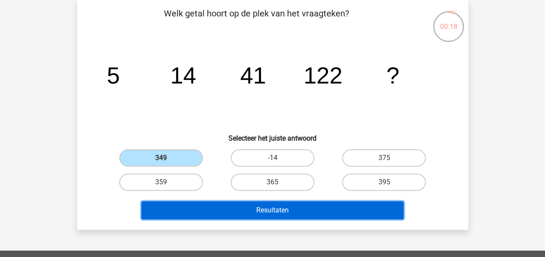
click at [237, 205] on button "Resultaten" at bounding box center [272, 210] width 262 height 18
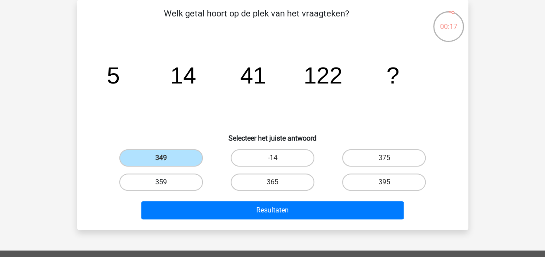
click at [180, 179] on label "359" at bounding box center [161, 182] width 84 height 17
click at [166, 182] on input "359" at bounding box center [164, 185] width 6 height 6
radio input "true"
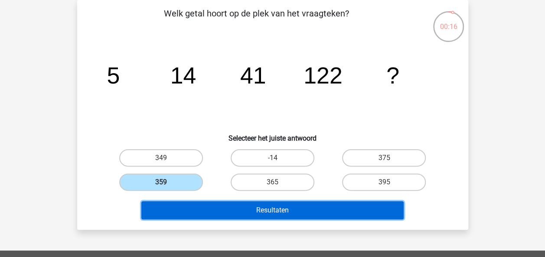
click at [224, 209] on button "Resultaten" at bounding box center [272, 210] width 262 height 18
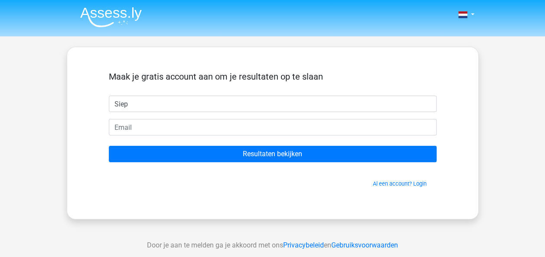
type input "Siep"
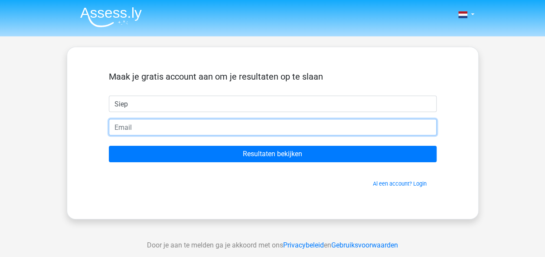
click at [250, 127] on input "email" at bounding box center [273, 127] width 328 height 16
type input "siepmichielsen@gmail.com"
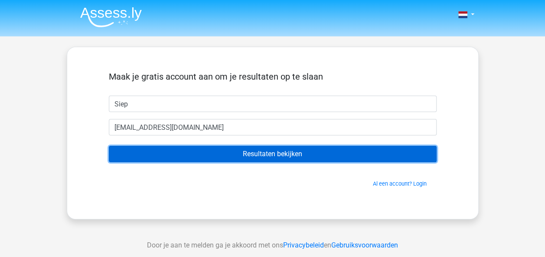
click at [172, 153] on input "Resultaten bekijken" at bounding box center [273, 154] width 328 height 16
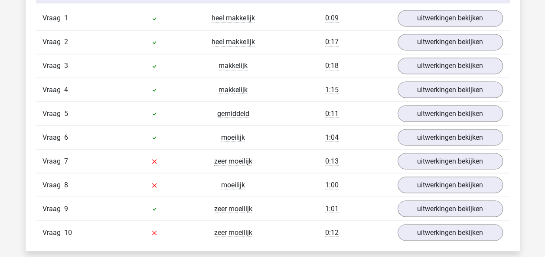
scroll to position [741, 0]
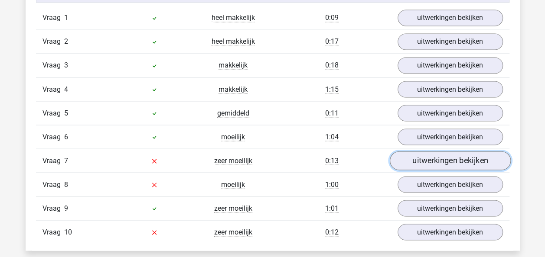
click at [448, 159] on link "uitwerkingen bekijken" at bounding box center [449, 161] width 121 height 19
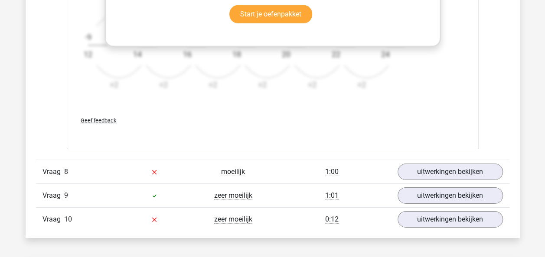
scroll to position [1302, 0]
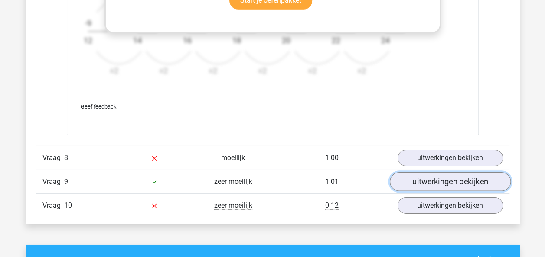
click at [437, 172] on link "uitwerkingen bekijken" at bounding box center [449, 181] width 121 height 19
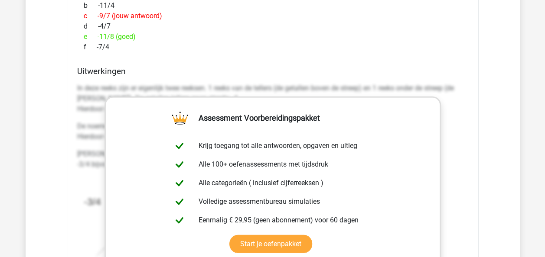
scroll to position [1027, 0]
